Goal: Information Seeking & Learning: Learn about a topic

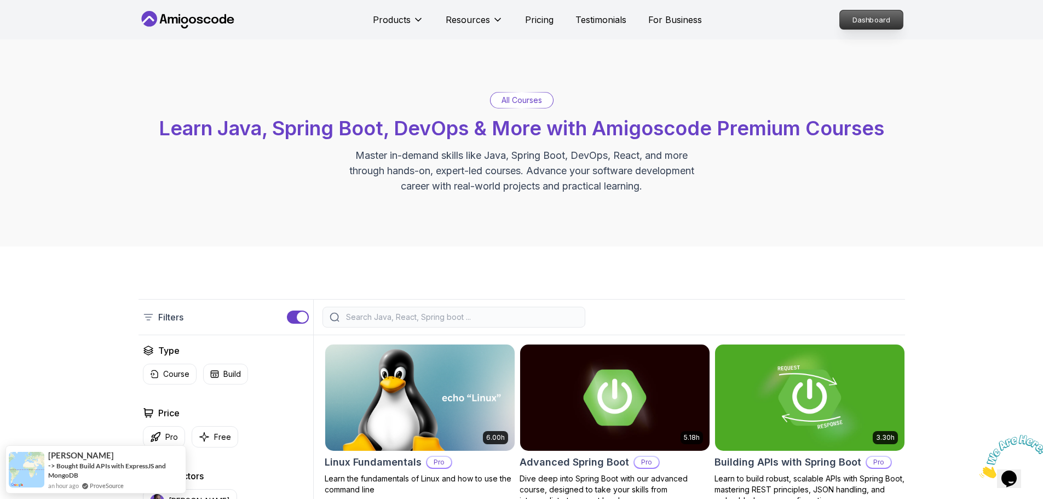
click at [871, 13] on p "Dashboard" at bounding box center [871, 19] width 63 height 19
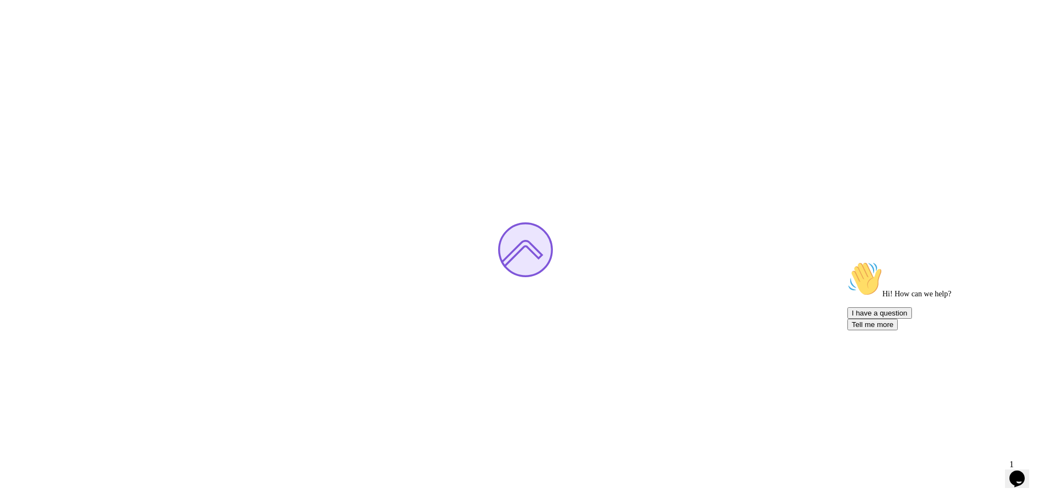
click at [848, 261] on icon "Chat attention grabber" at bounding box center [848, 261] width 0 height 0
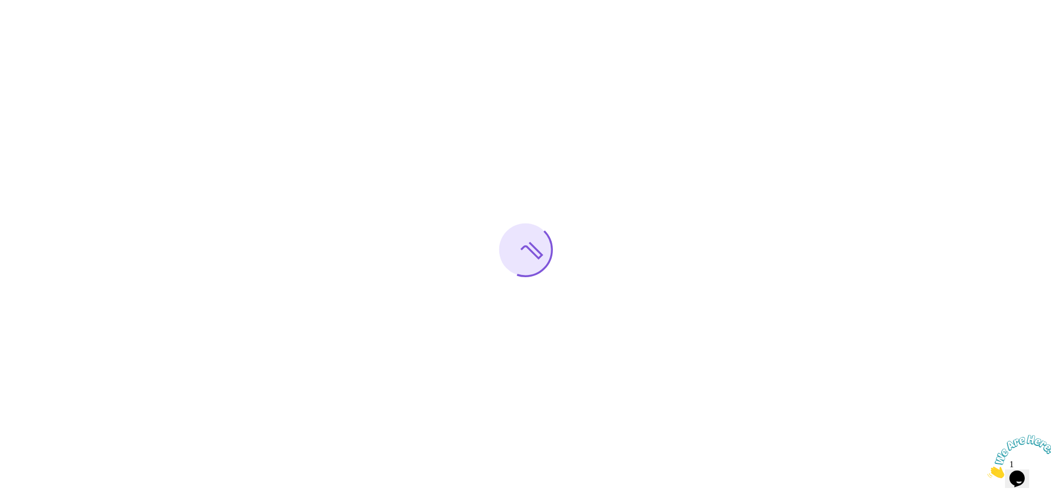
click at [988, 470] on icon "Close" at bounding box center [988, 474] width 0 height 9
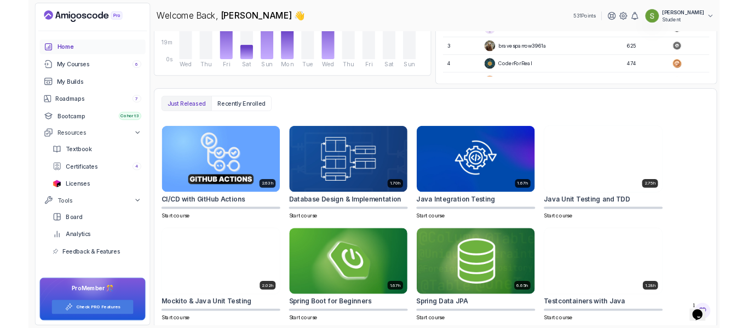
scroll to position [202, 0]
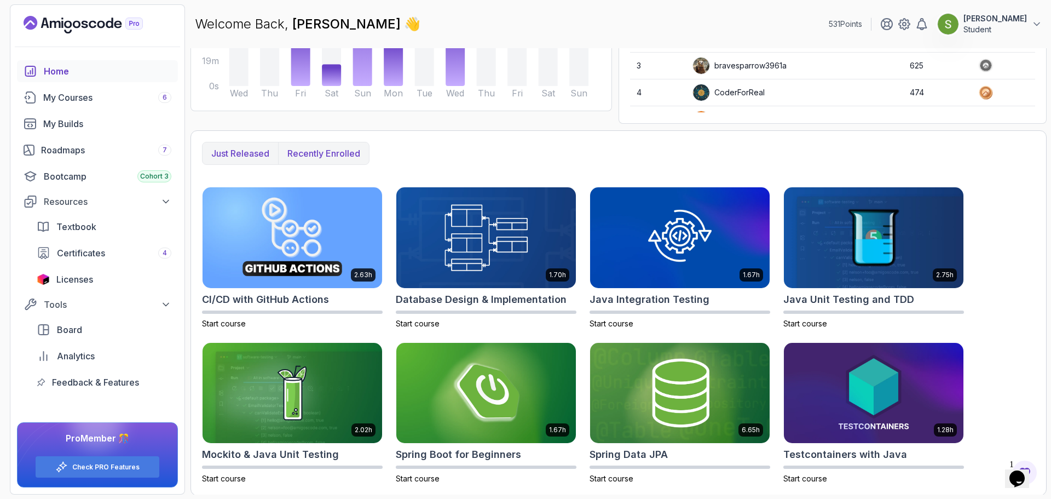
click at [338, 153] on p "Recently enrolled" at bounding box center [323, 153] width 73 height 13
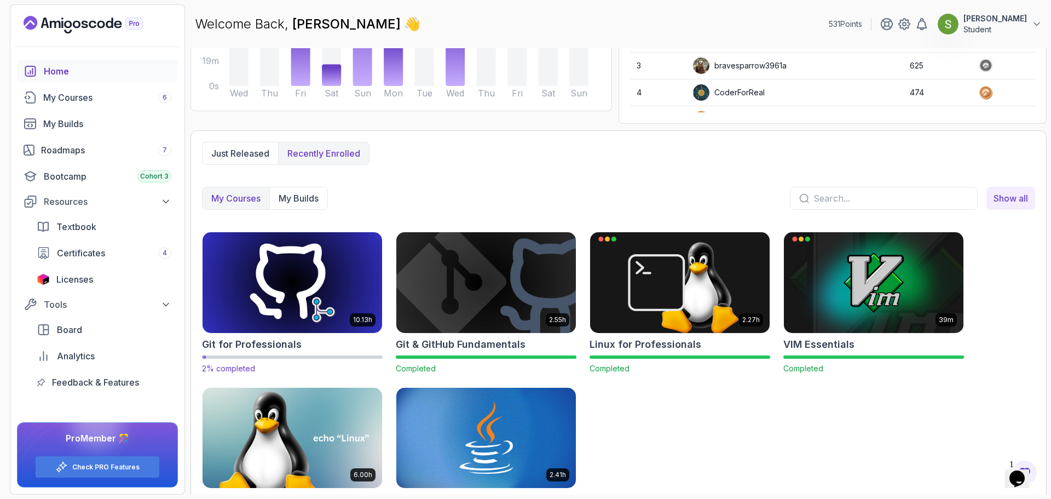
click at [300, 292] on img at bounding box center [292, 282] width 188 height 106
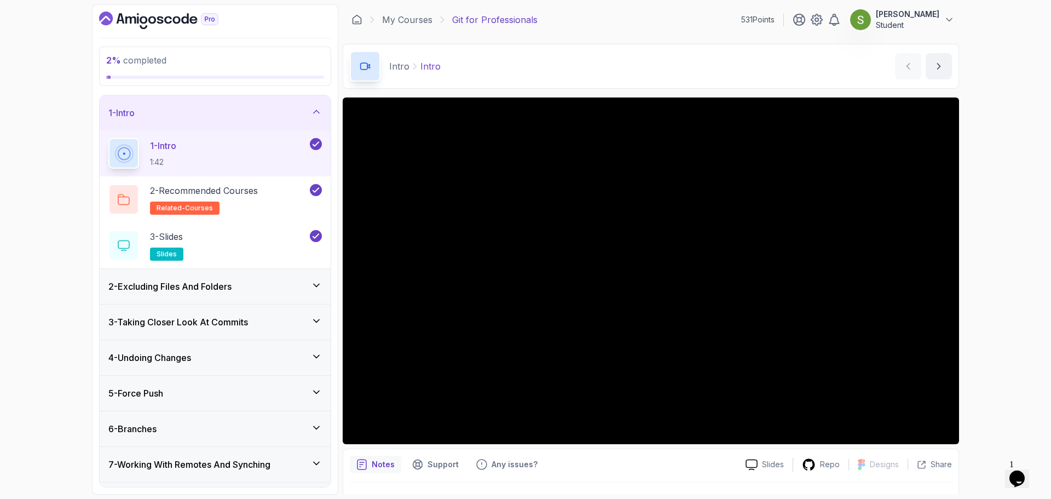
click at [205, 297] on div "2 - Excluding Files And Folders" at bounding box center [215, 286] width 231 height 35
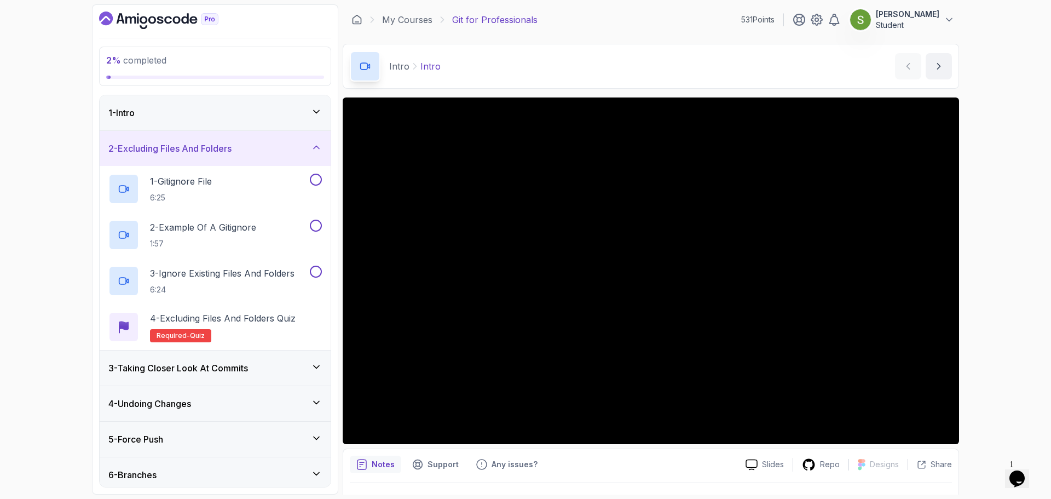
click at [307, 152] on div "2 - Excluding Files And Folders" at bounding box center [215, 148] width 214 height 13
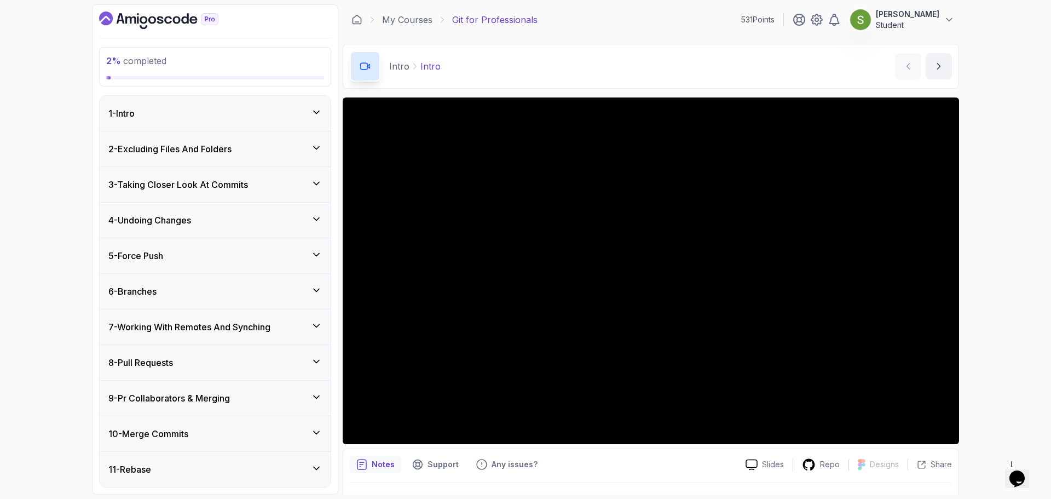
click at [298, 122] on div "1 - Intro" at bounding box center [215, 113] width 231 height 35
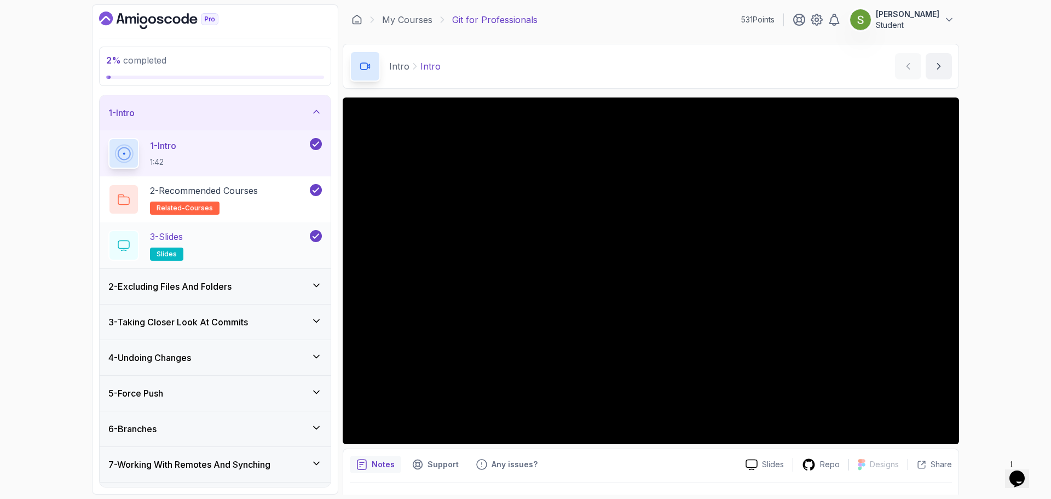
click at [275, 243] on div "3 - Slides slides" at bounding box center [207, 245] width 199 height 31
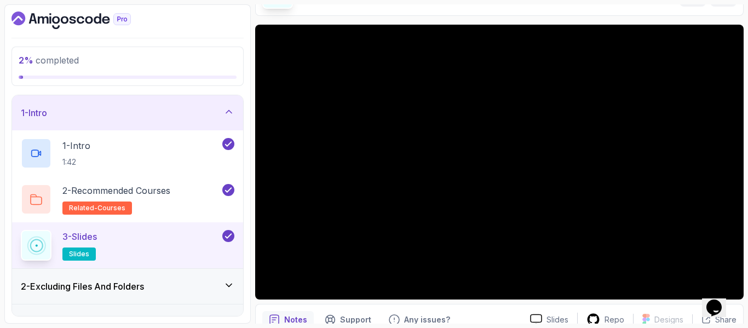
scroll to position [73, 0]
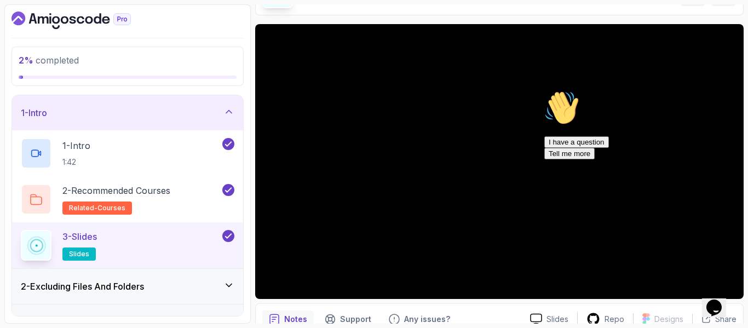
click at [544, 90] on icon "Chat attention grabber" at bounding box center [544, 90] width 0 height 0
